Goal: Find specific page/section: Find specific page/section

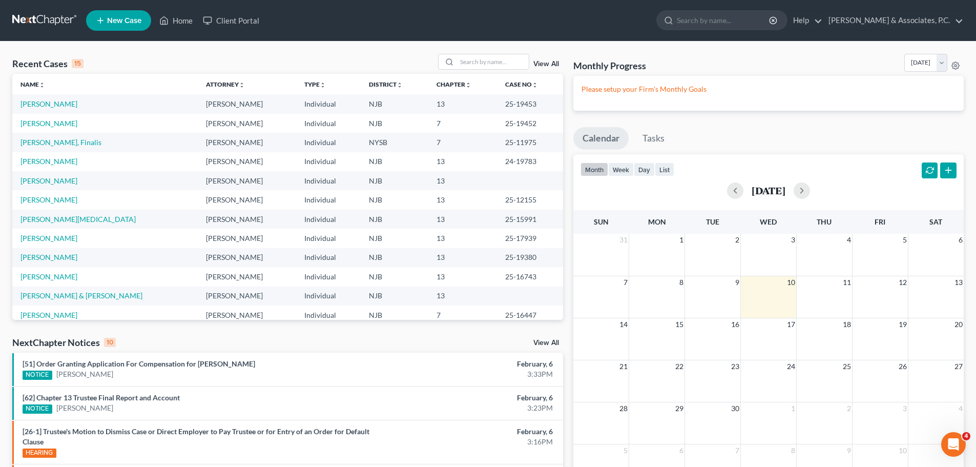
click at [412, 52] on div "Recent Cases 15 View All Name unfold_more expand_more expand_less Attorney unfo…" at bounding box center [488, 386] width 976 height 688
click at [496, 64] on input "search" at bounding box center [493, 61] width 72 height 15
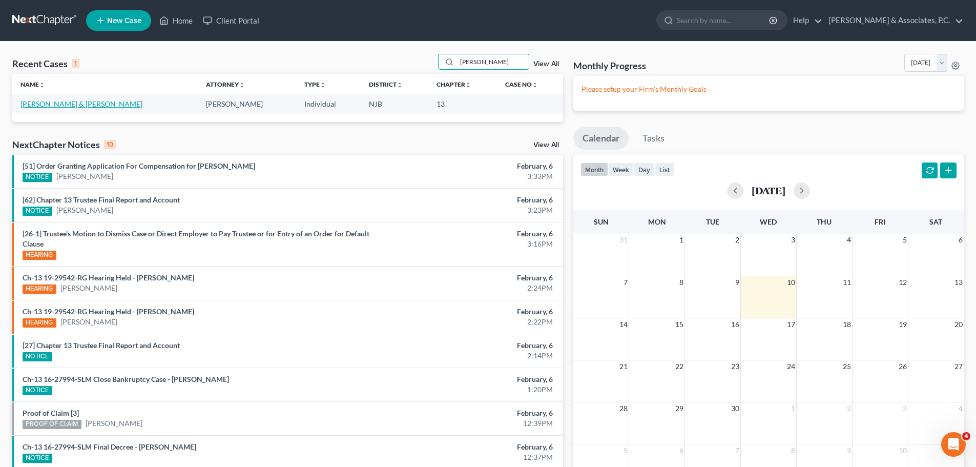
type input "cubberly"
click at [69, 103] on link "[PERSON_NAME] & [PERSON_NAME]" at bounding box center [81, 103] width 122 height 9
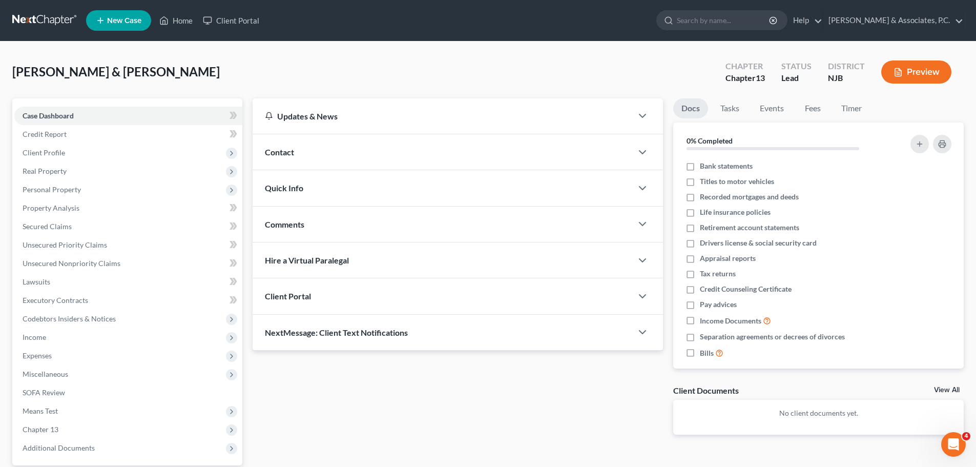
drag, startPoint x: 30, startPoint y: 24, endPoint x: 43, endPoint y: 26, distance: 13.0
click at [30, 23] on link at bounding box center [45, 20] width 66 height 18
